Goal: Information Seeking & Learning: Learn about a topic

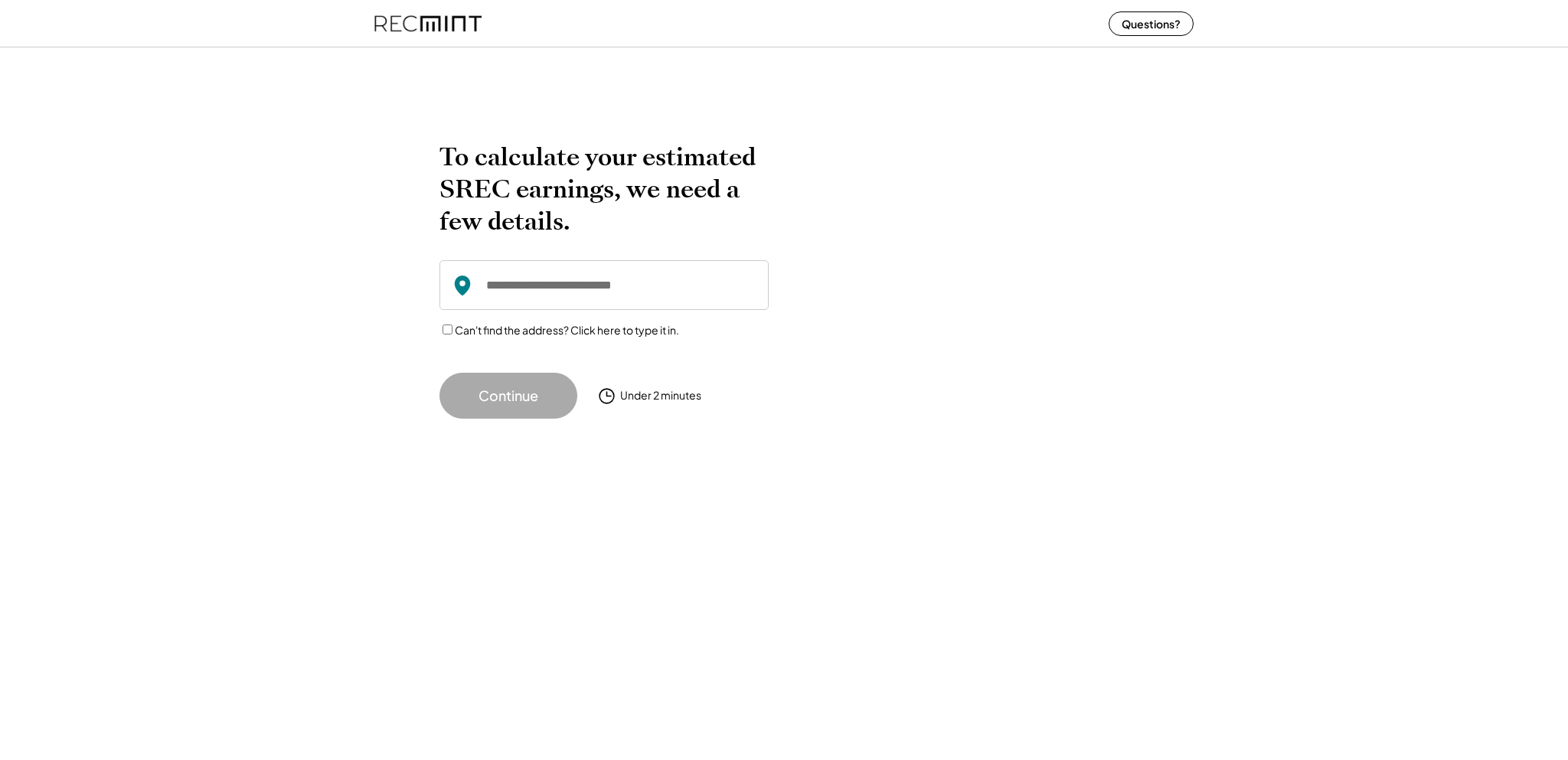
click at [515, 279] on input "input" at bounding box center [603, 285] width 329 height 50
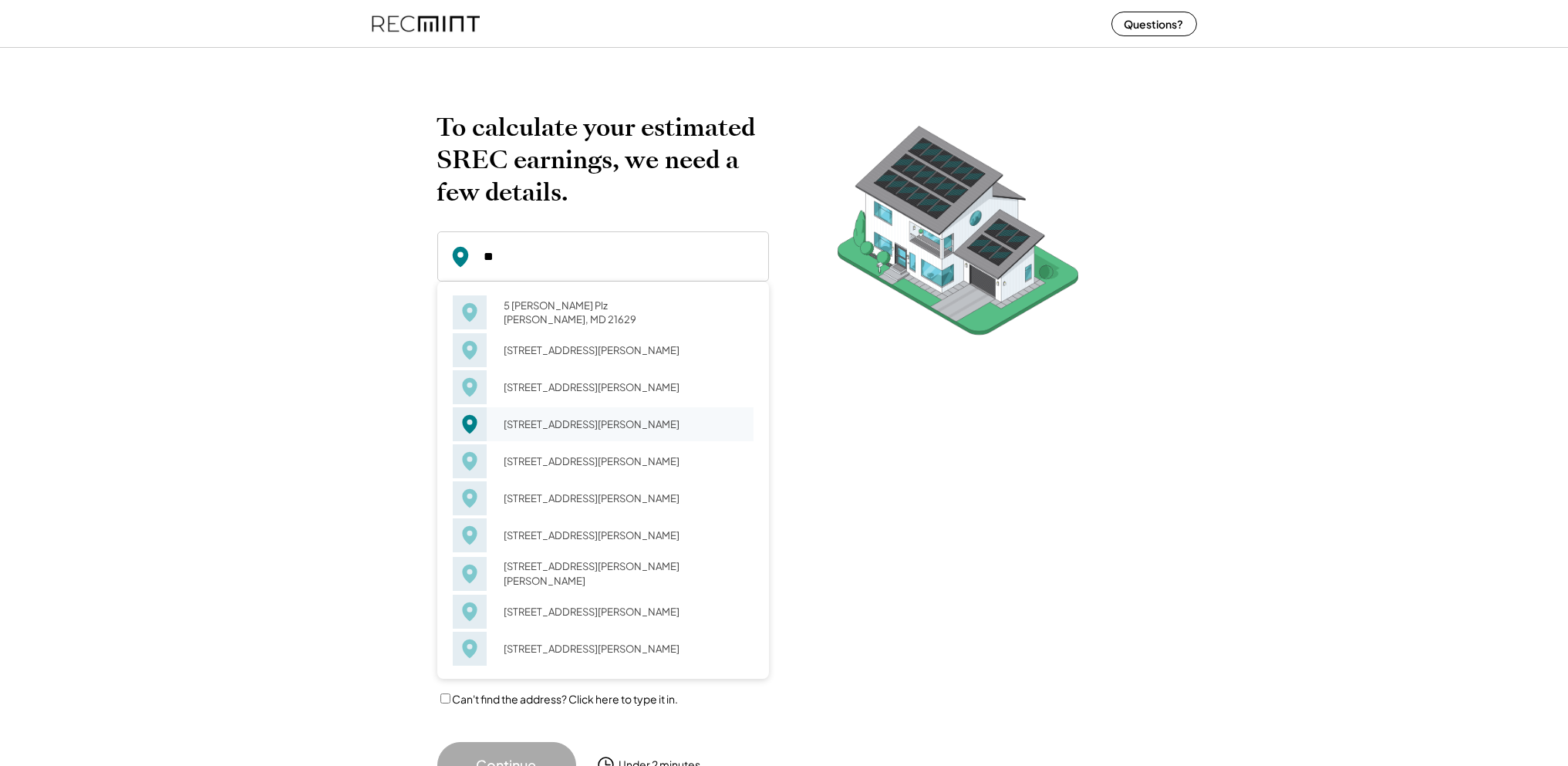
click at [599, 435] on div "5 N 6th St Denton, MD 21629" at bounding box center [623, 424] width 259 height 22
type input "**********"
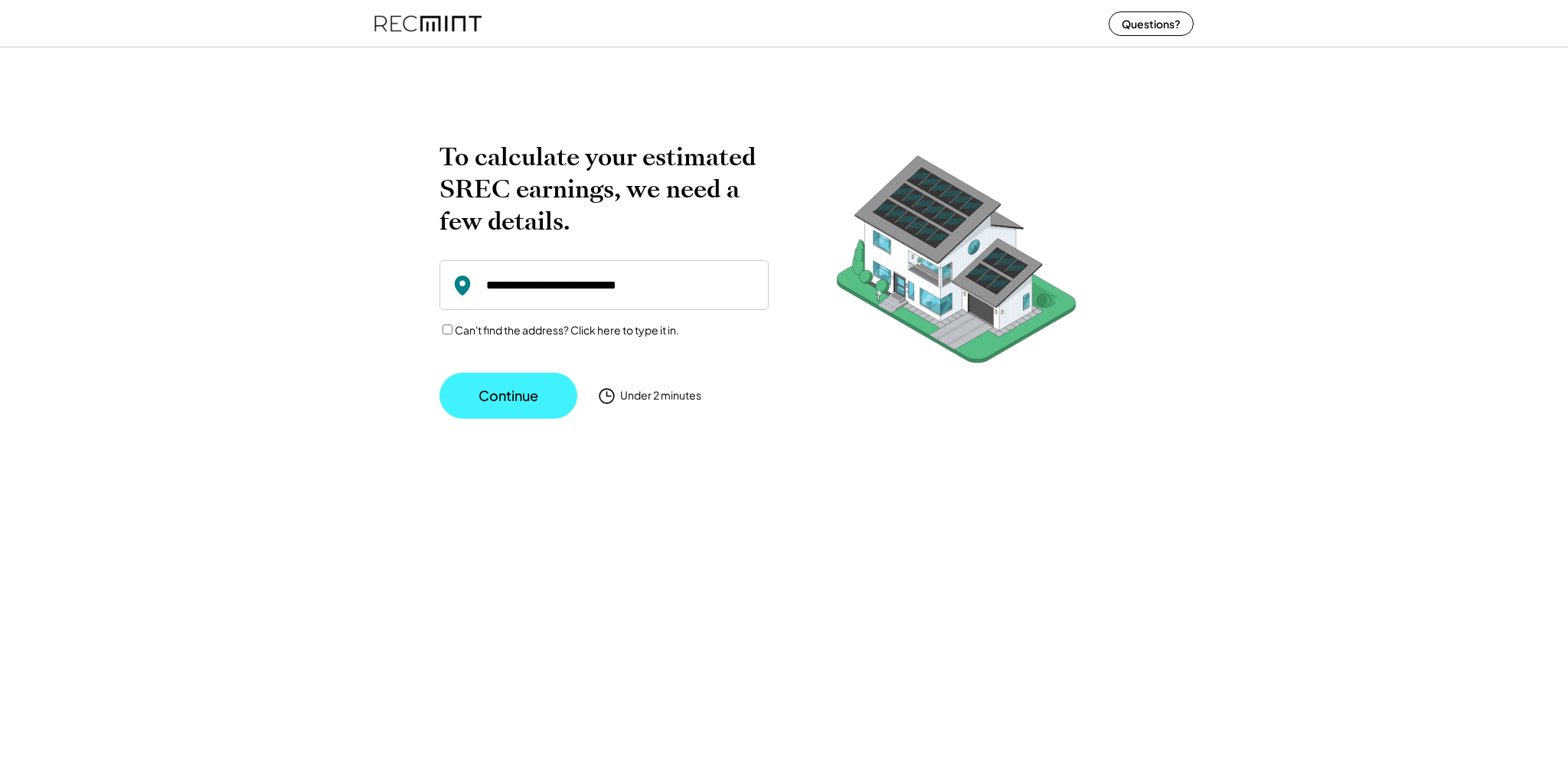
click at [505, 390] on button "Continue" at bounding box center [508, 395] width 137 height 46
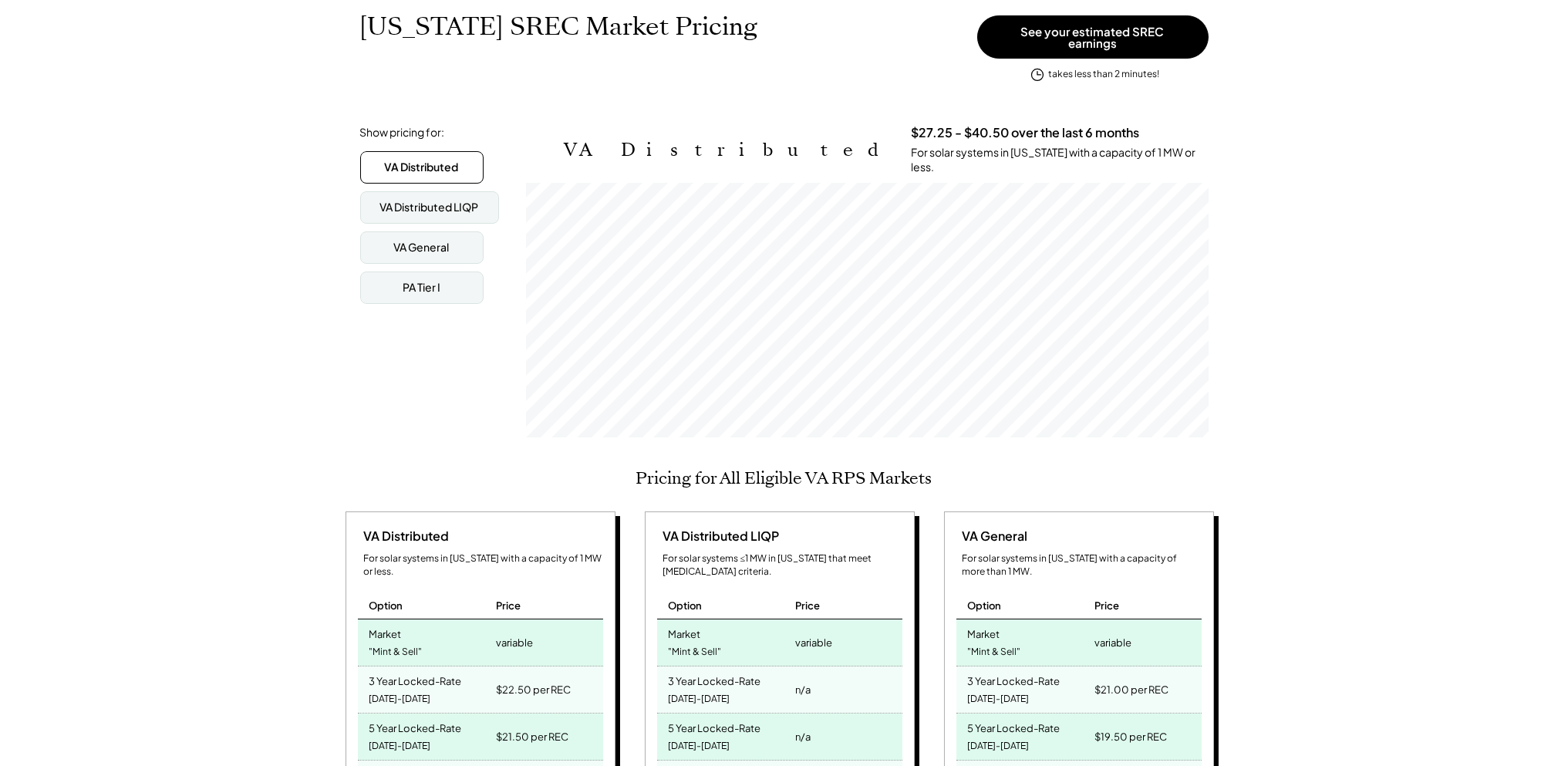
scroll to position [231, 0]
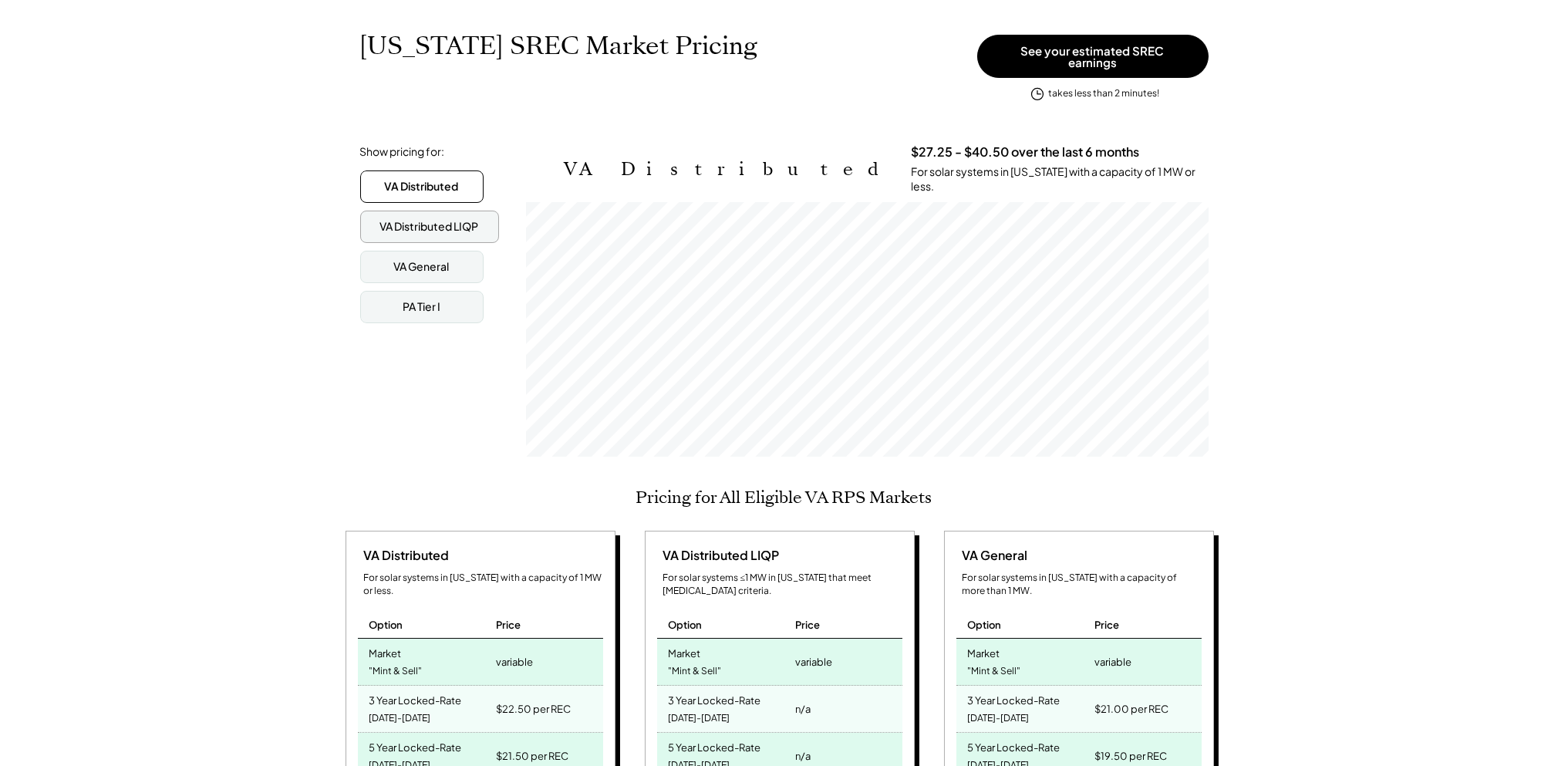
click at [429, 219] on div "VA Distributed LIQP" at bounding box center [429, 227] width 99 height 16
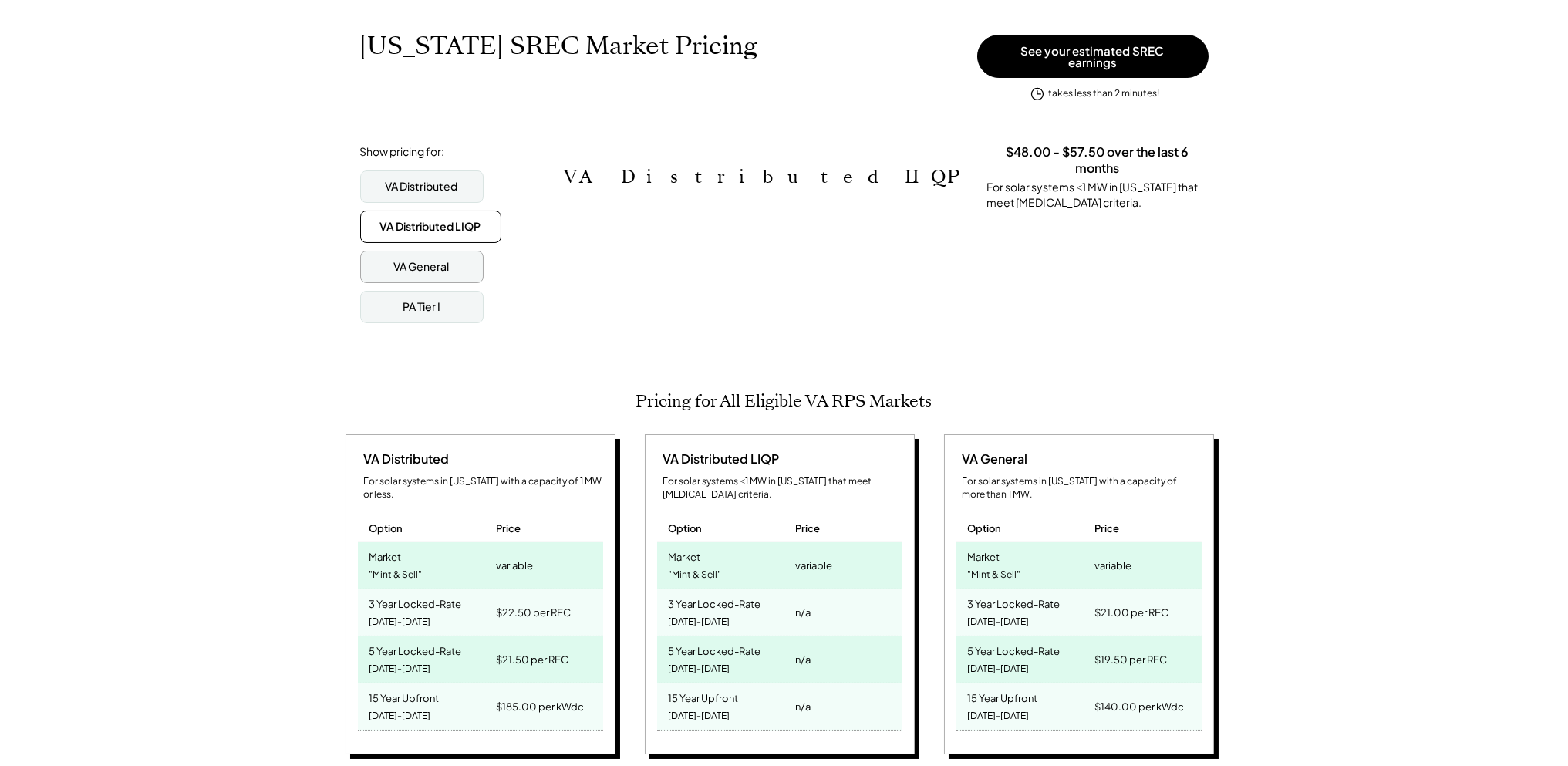
click at [428, 259] on div "VA General" at bounding box center [421, 267] width 55 height 16
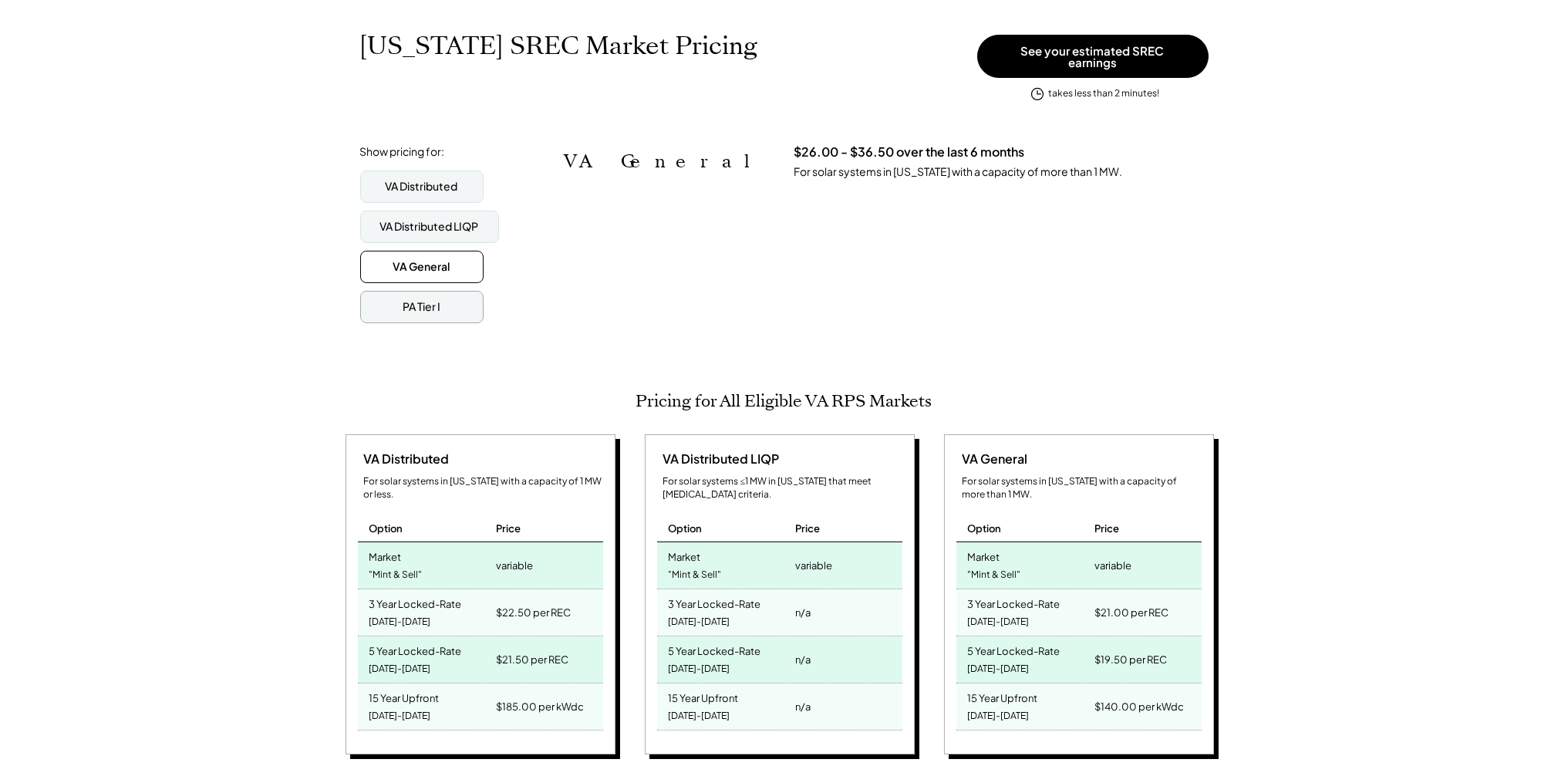
click at [430, 303] on div "PA Tier I" at bounding box center [421, 306] width 124 height 32
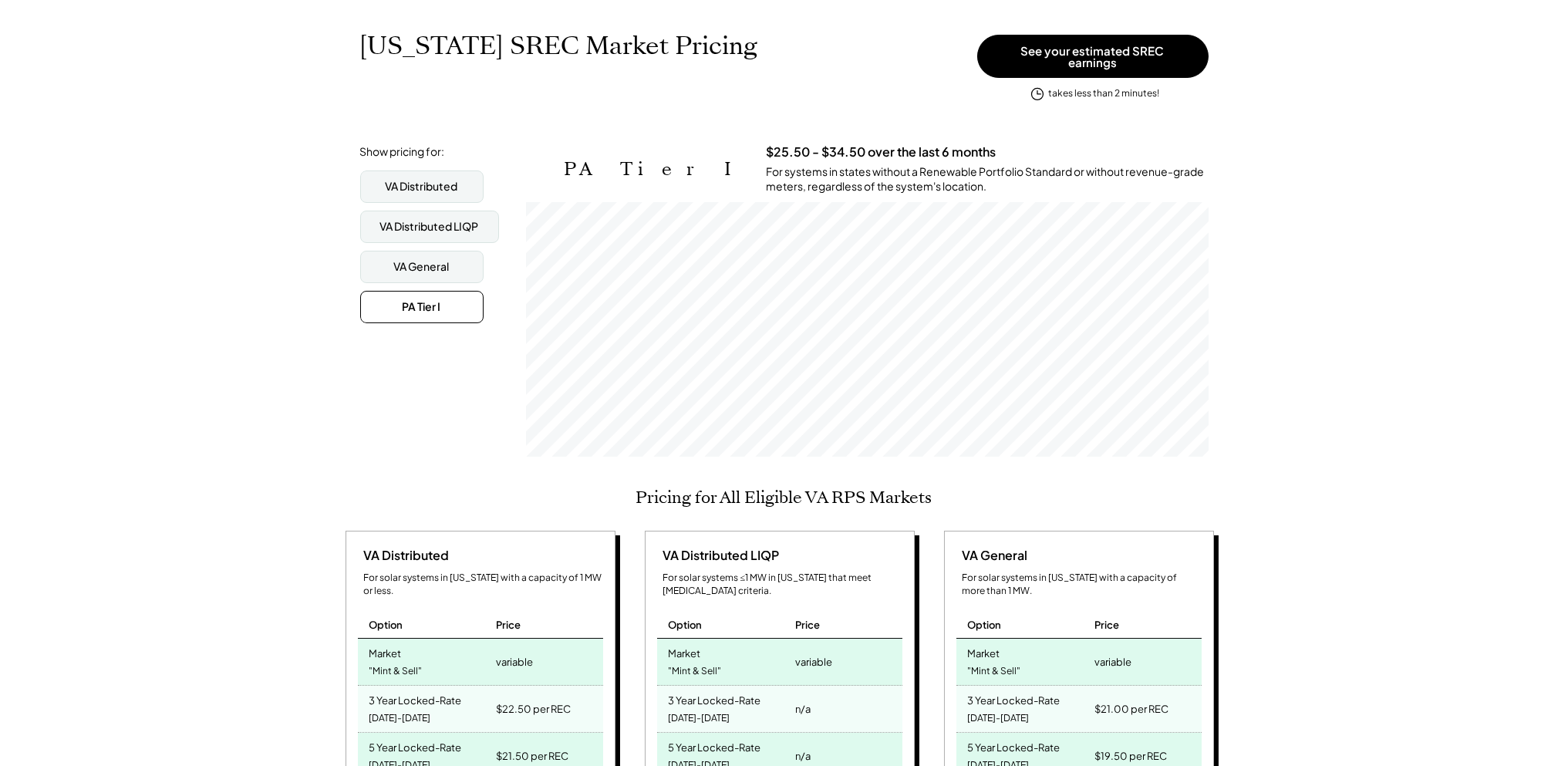
scroll to position [254, 683]
click at [441, 171] on div "VA Distributed" at bounding box center [421, 186] width 124 height 32
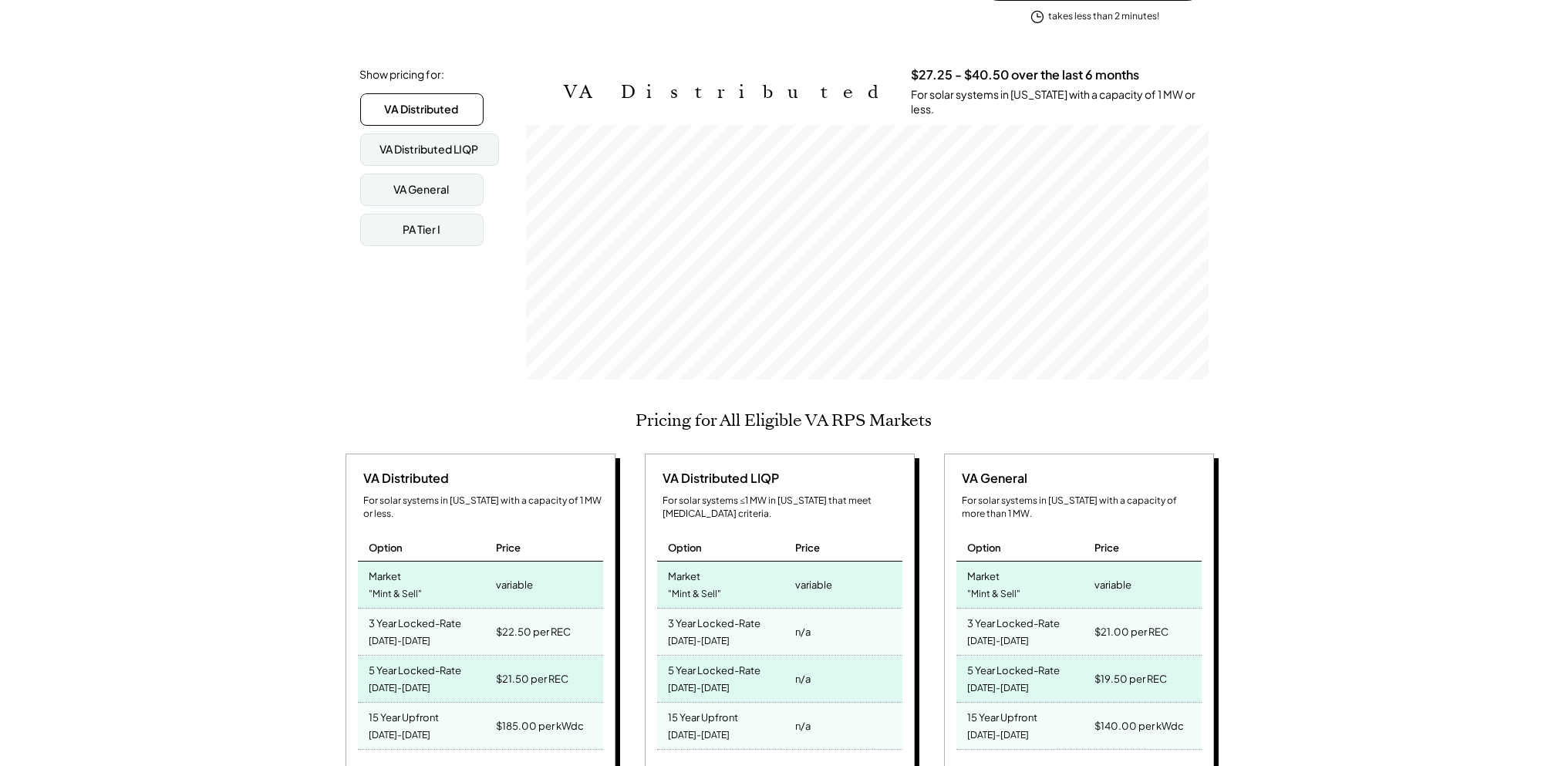
scroll to position [0, 0]
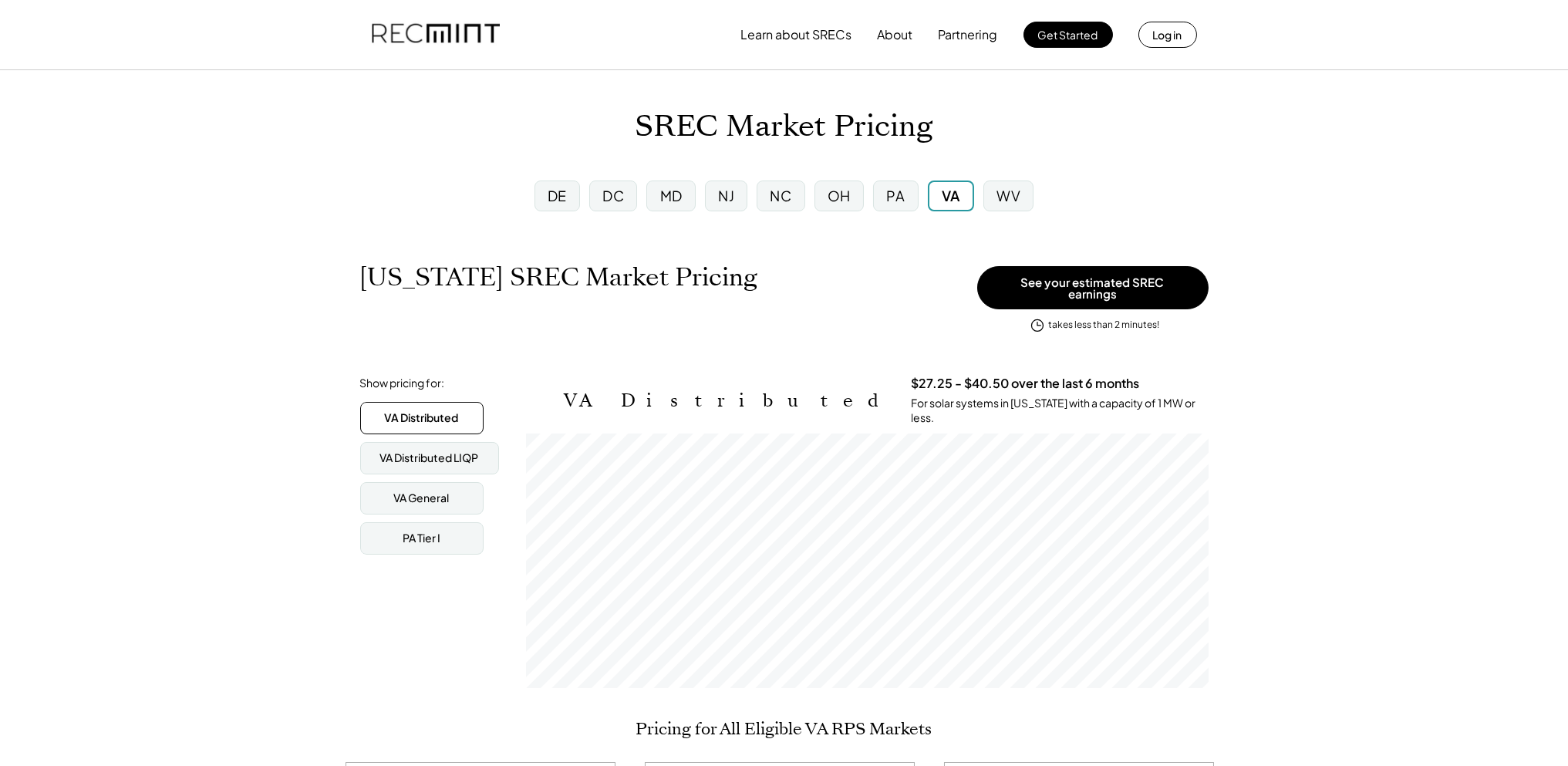
click at [676, 190] on div "MD" at bounding box center [672, 196] width 22 height 19
